Goal: Browse casually

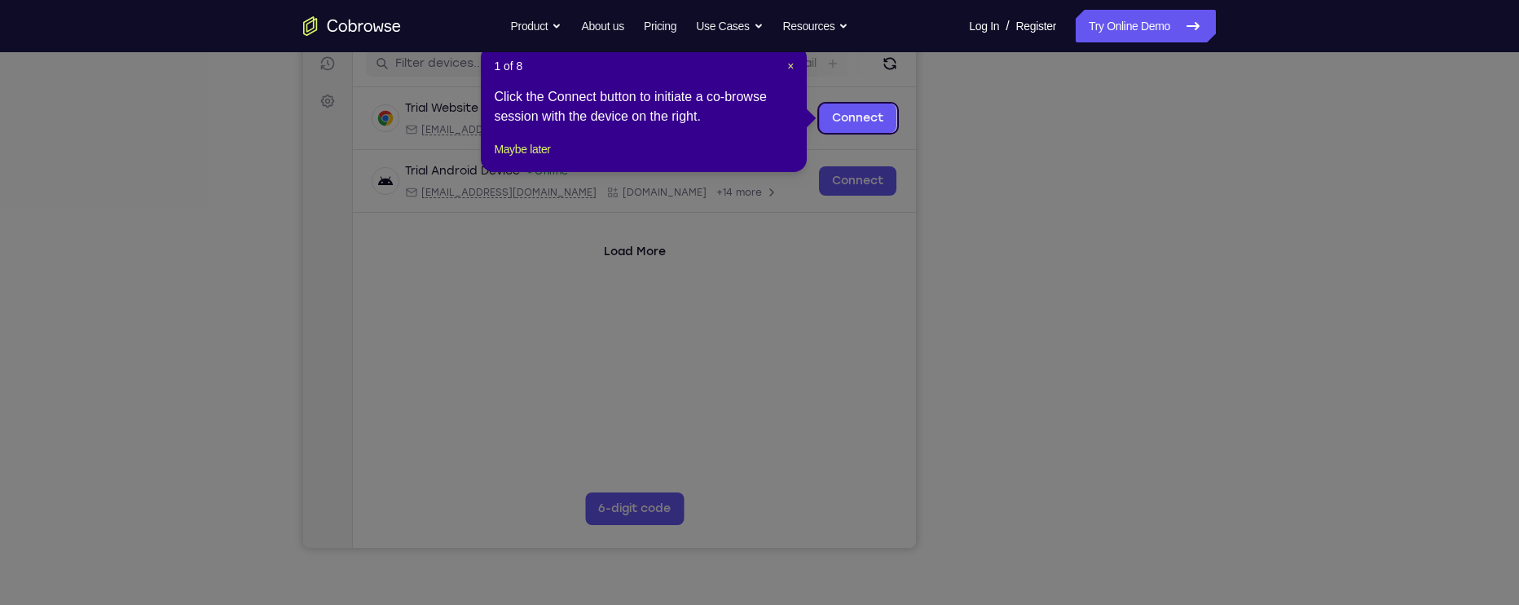
click at [1038, 509] on icon at bounding box center [759, 302] width 1519 height 605
click at [550, 159] on button "Maybe later" at bounding box center [522, 149] width 56 height 20
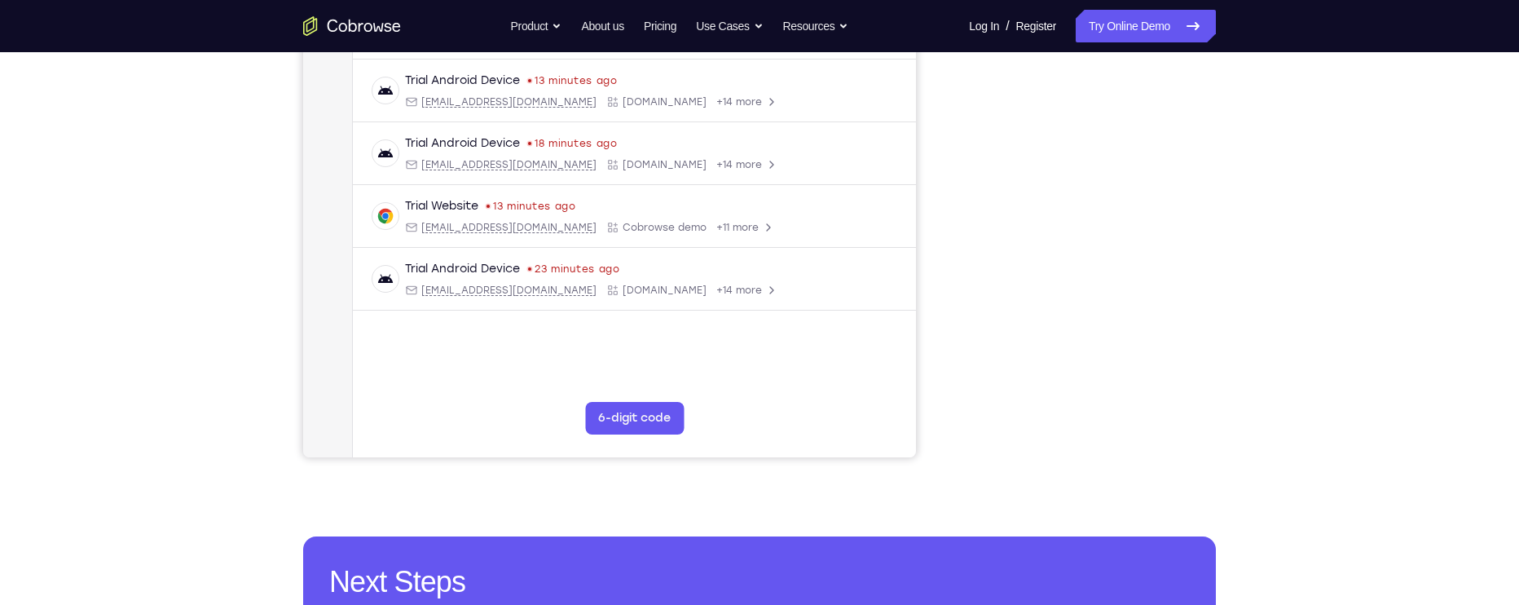
scroll to position [304, 0]
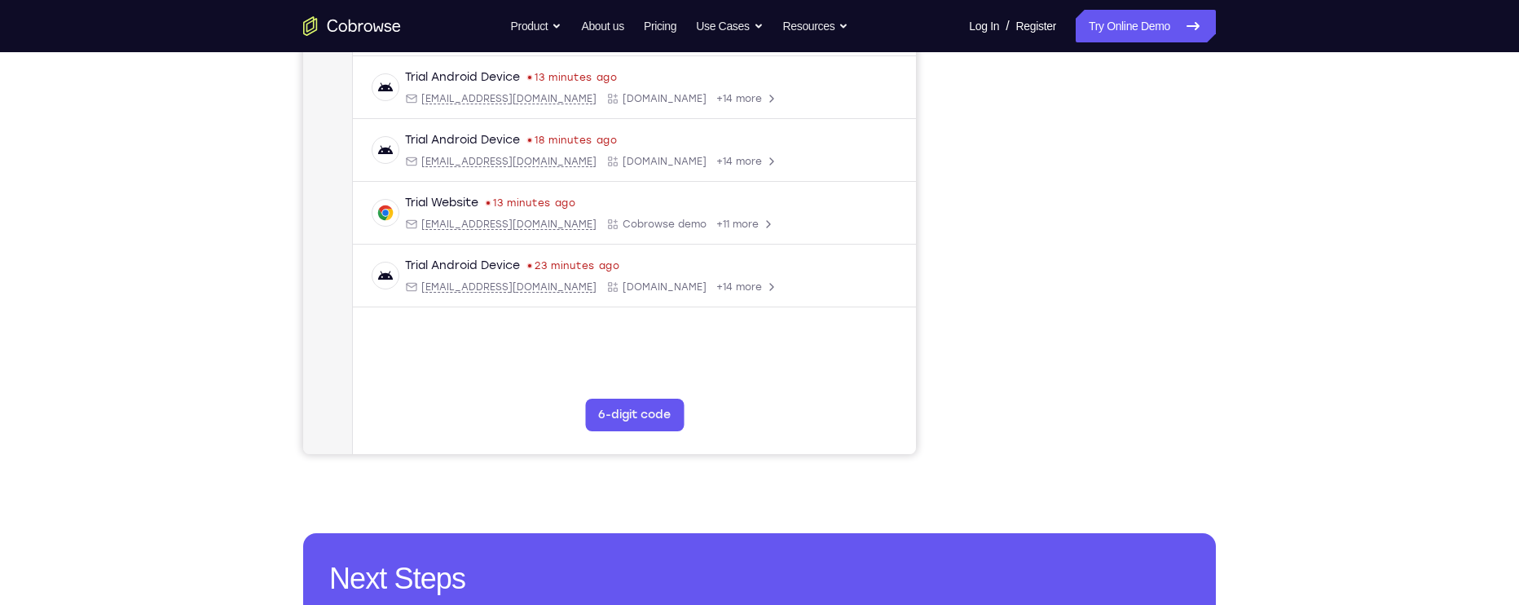
click at [1305, 240] on div "Your Support Agent Your Customer Web iOS Android Next Steps We’d be happy to gi…" at bounding box center [759, 285] width 1519 height 1075
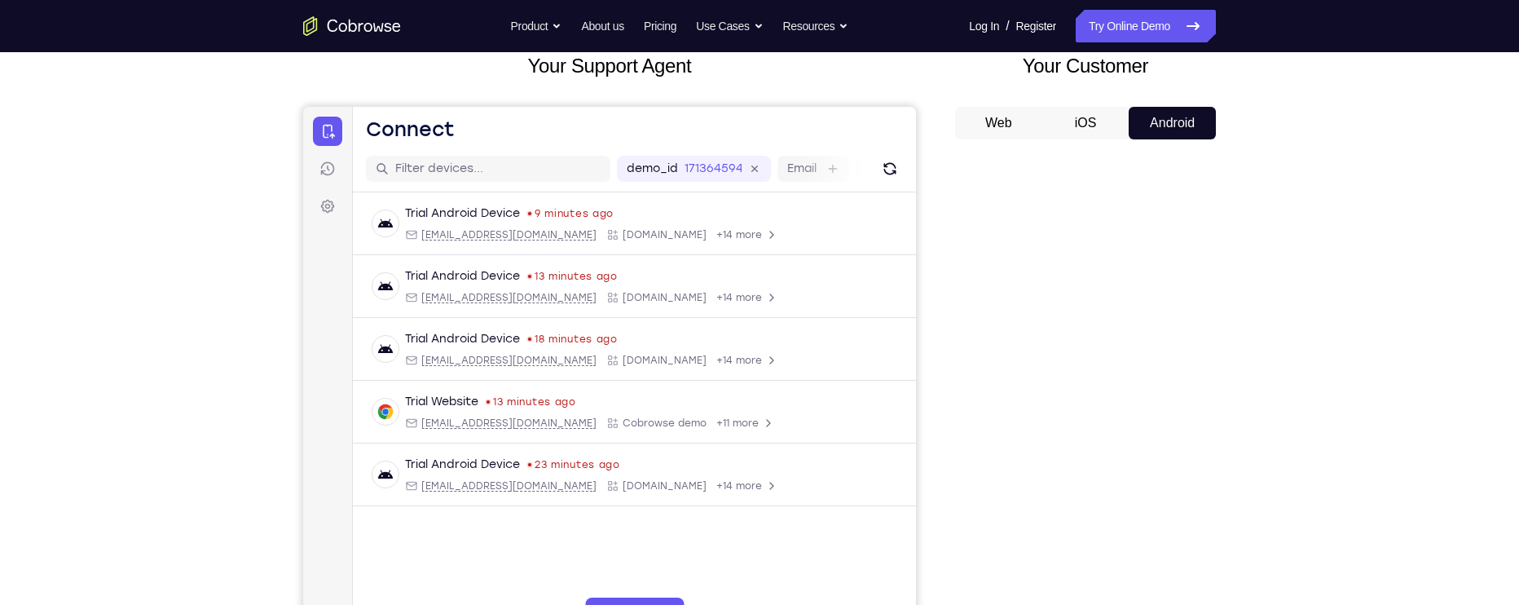
scroll to position [107, 0]
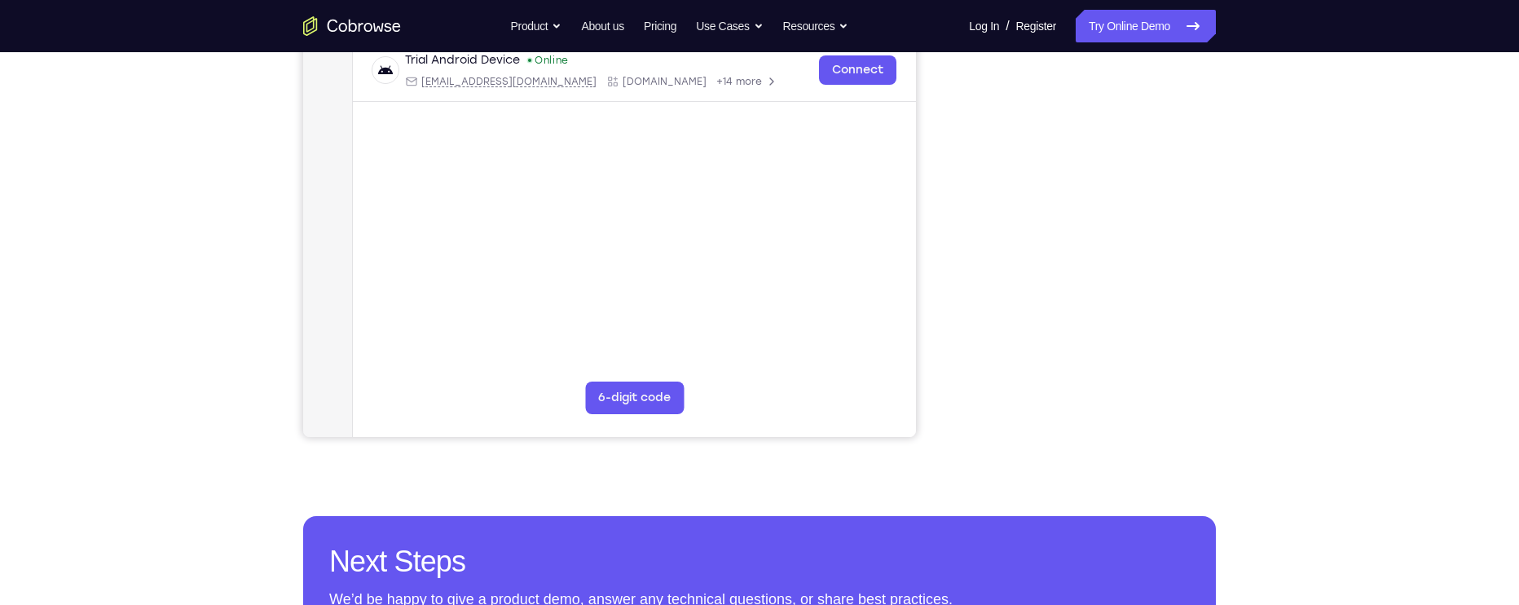
scroll to position [322, 0]
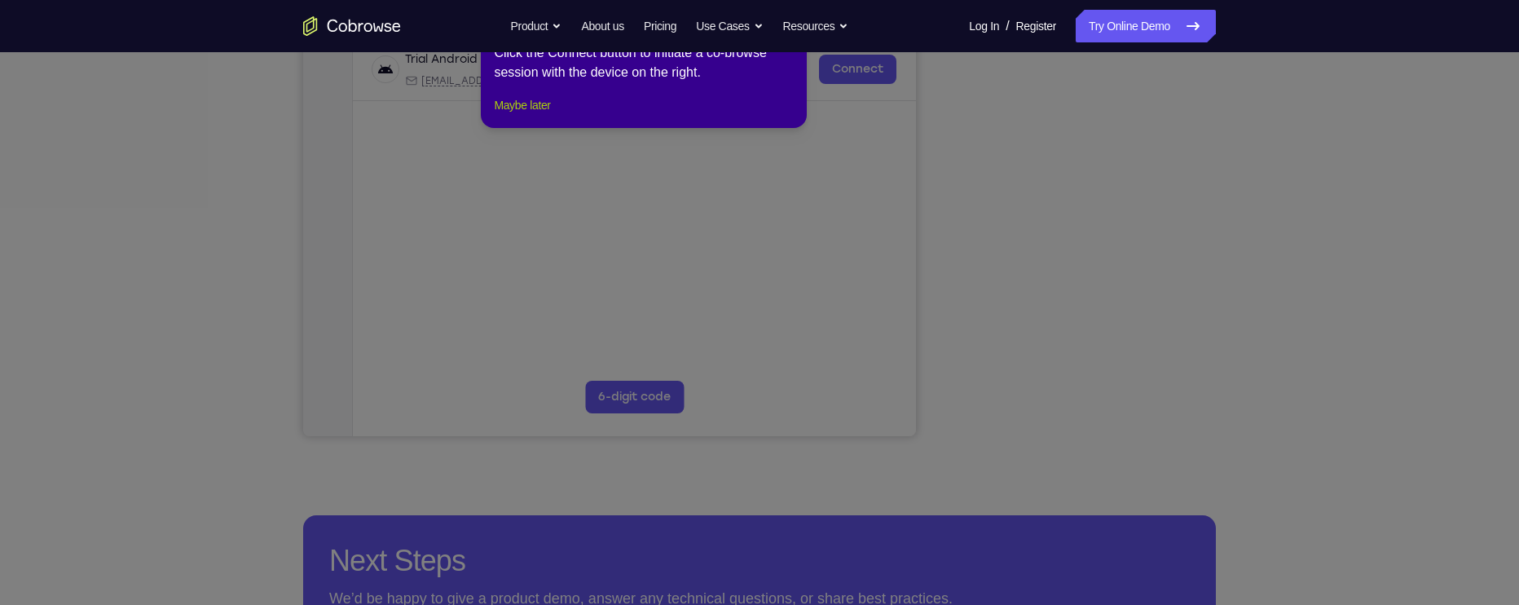
click at [550, 115] on button "Maybe later" at bounding box center [522, 105] width 56 height 20
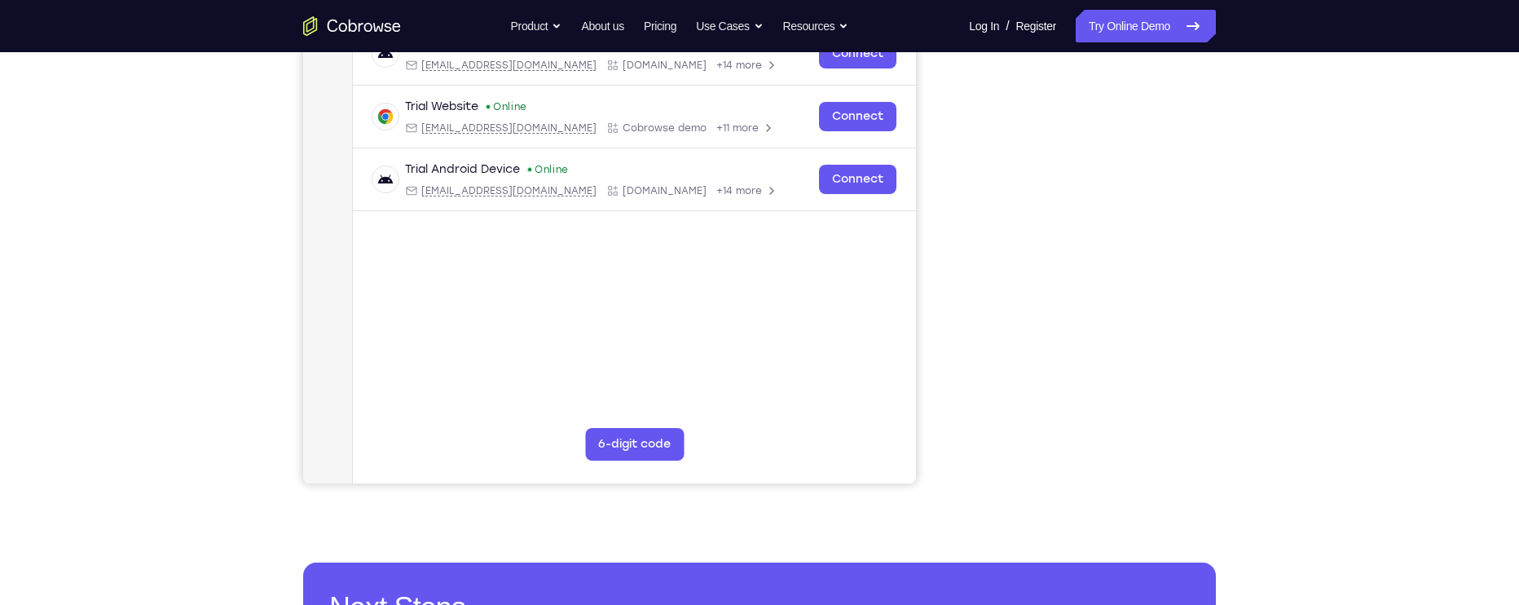
scroll to position [276, 0]
